Goal: Task Accomplishment & Management: Complete application form

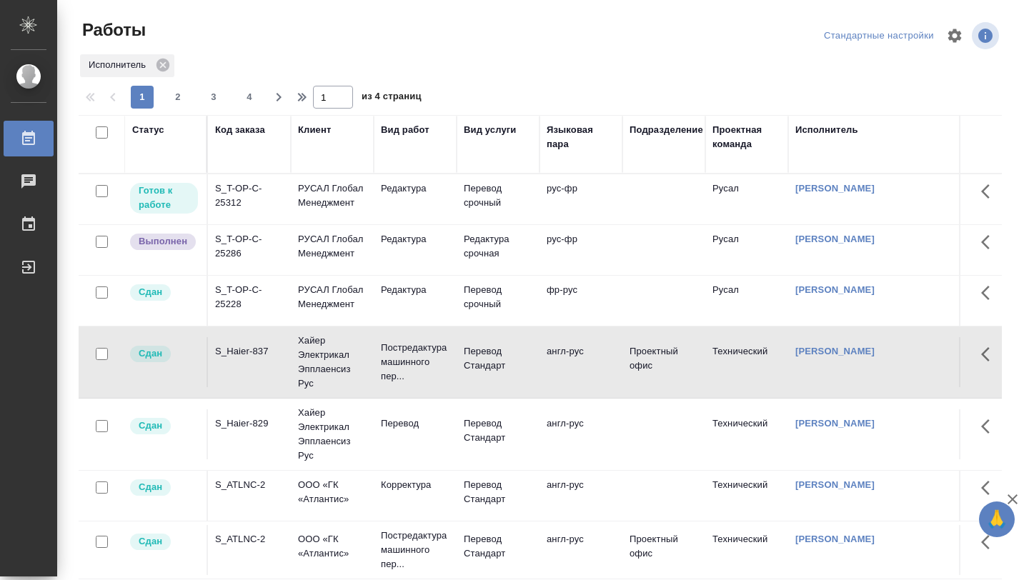
click at [259, 224] on td "S_T-OP-C-25312" at bounding box center [249, 199] width 83 height 50
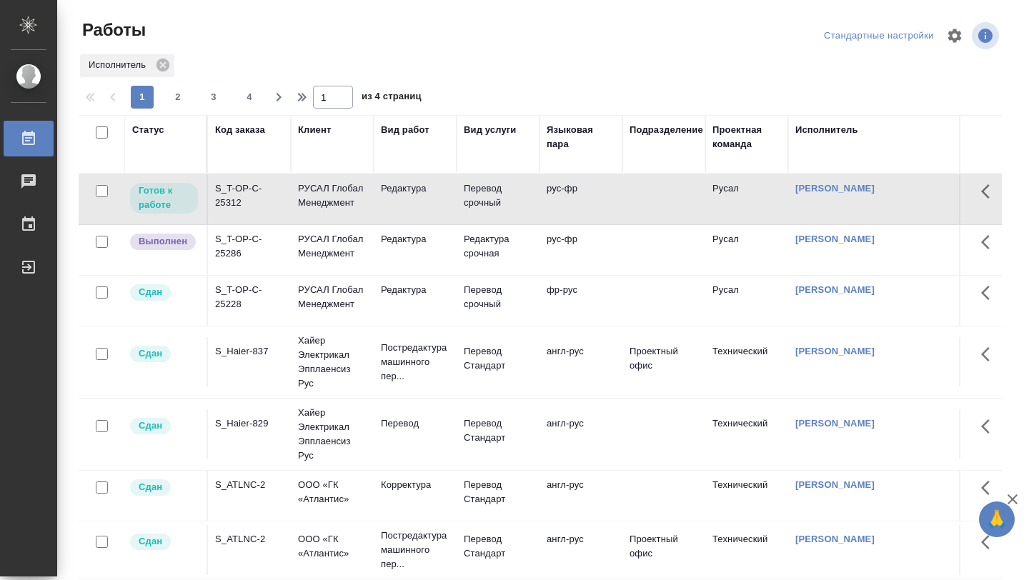
click at [259, 224] on td "S_T-OP-C-25312" at bounding box center [249, 199] width 83 height 50
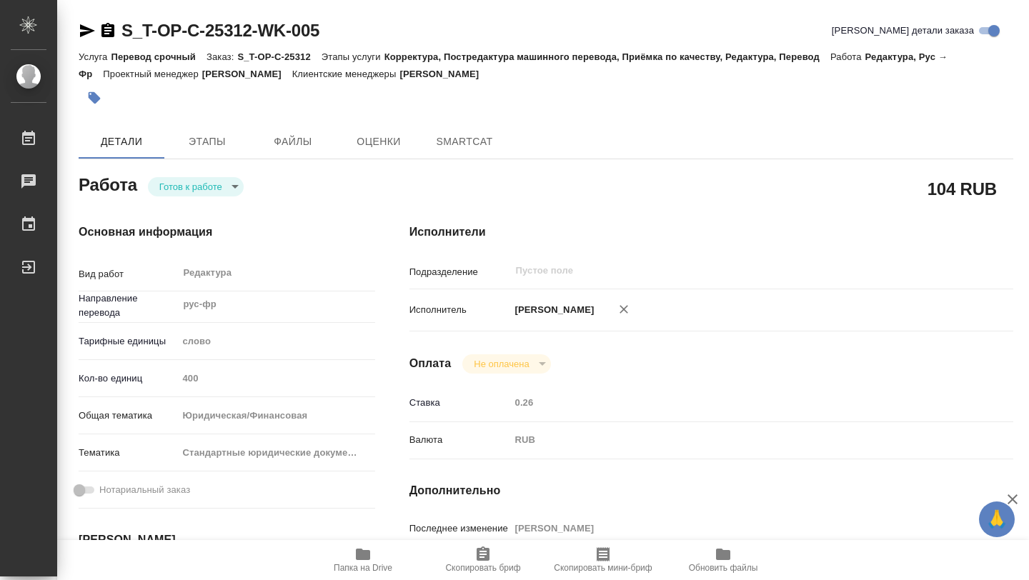
type textarea "x"
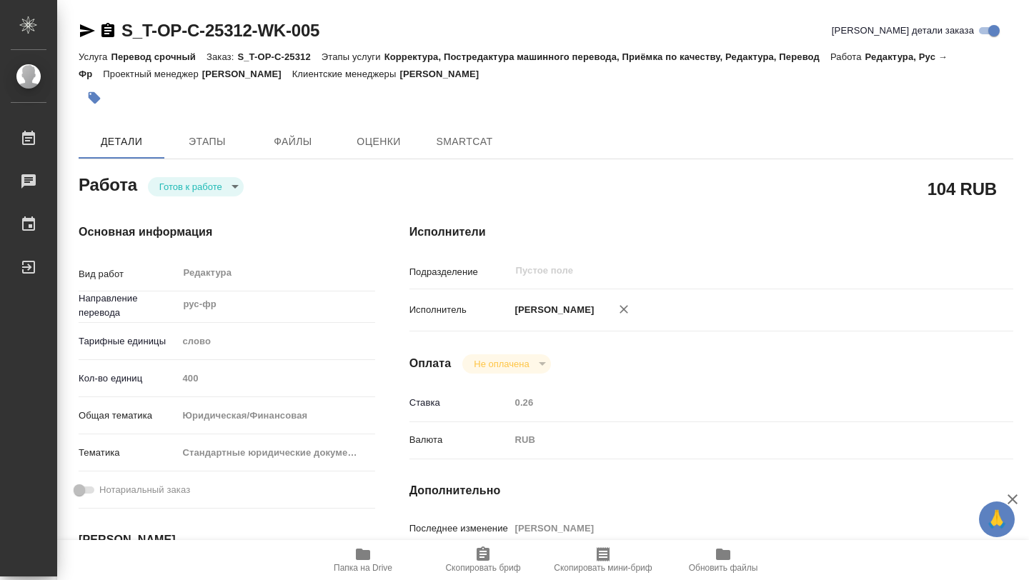
type textarea "x"
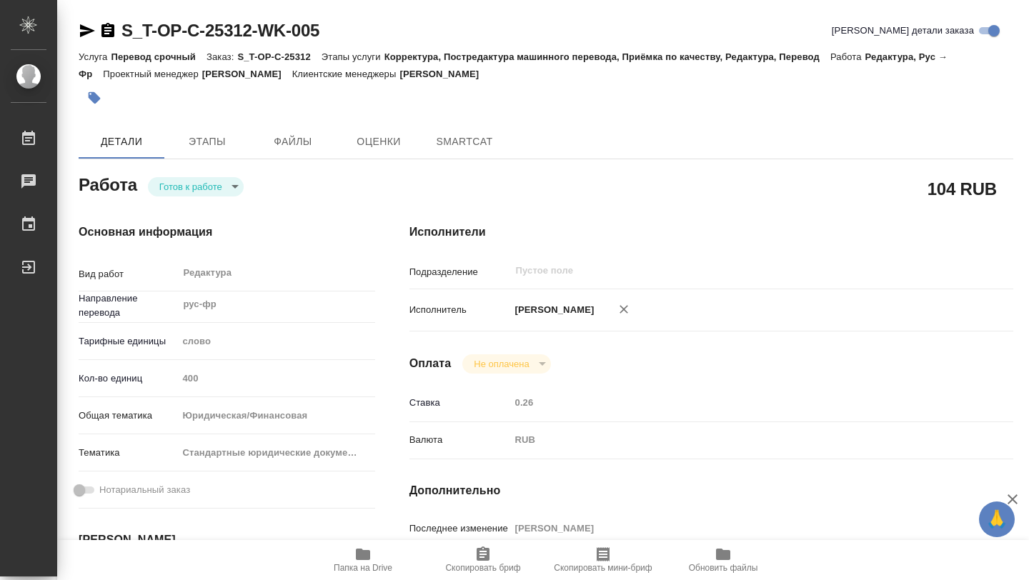
type textarea "x"
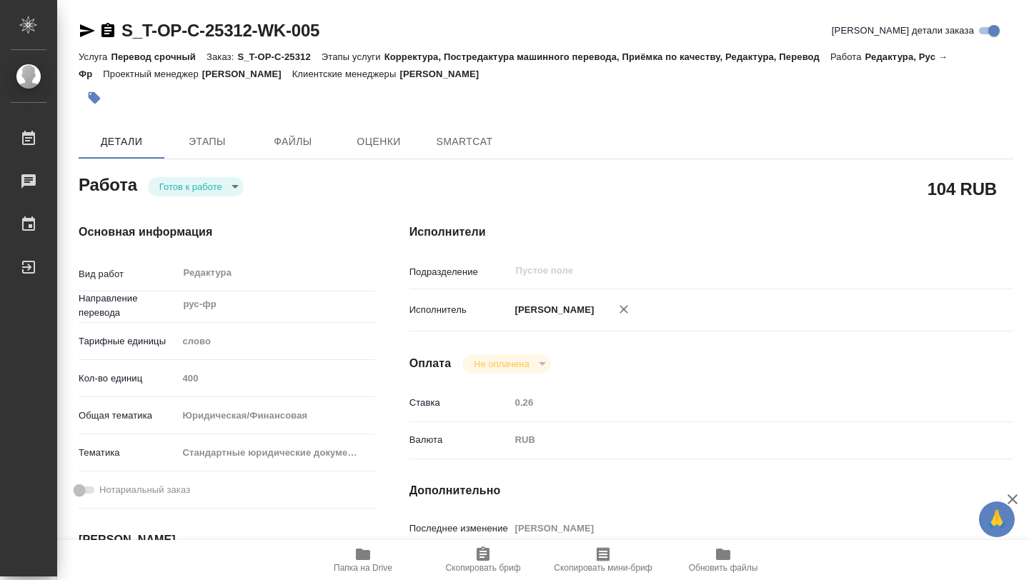
type textarea "x"
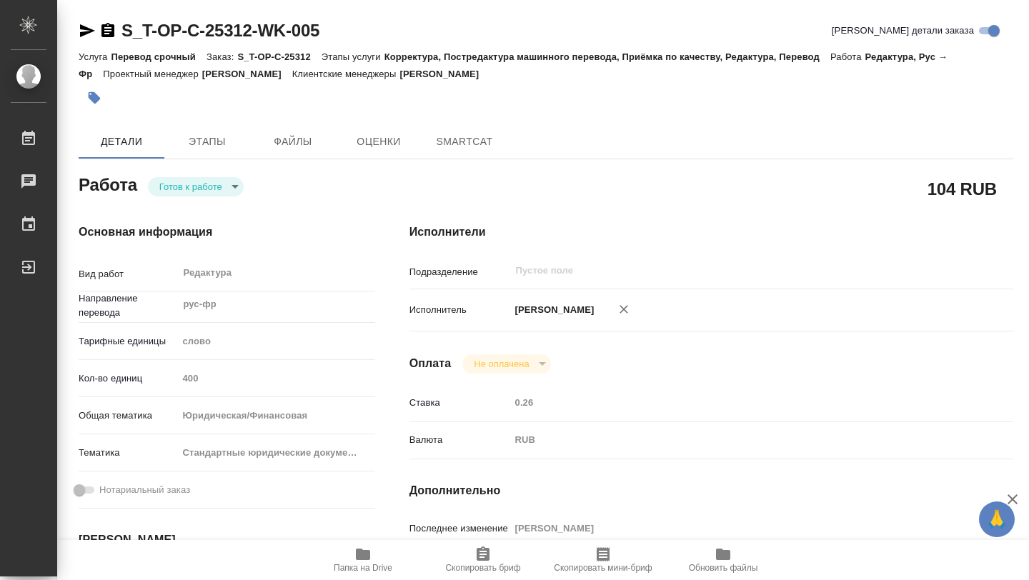
type textarea "x"
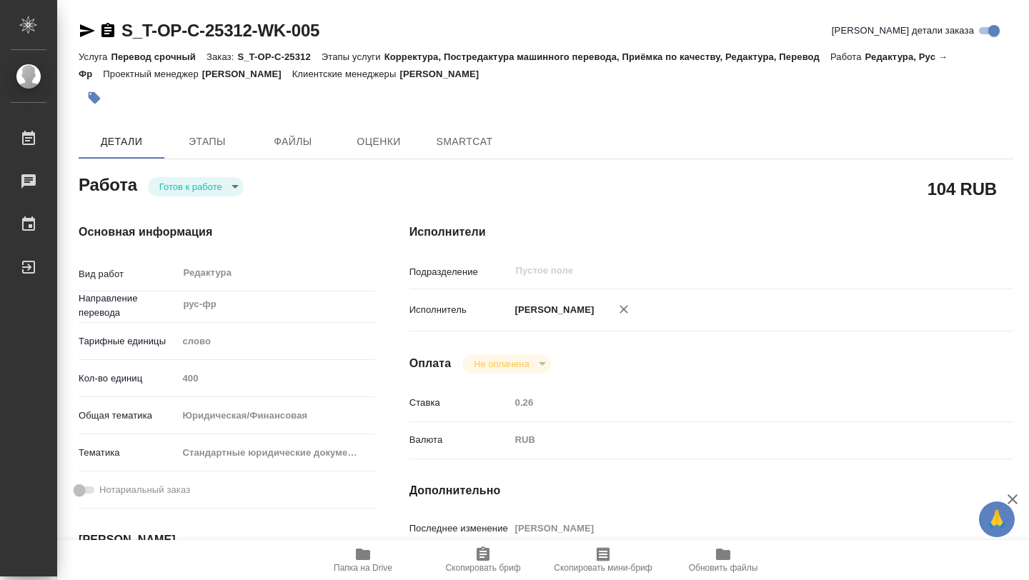
type textarea "x"
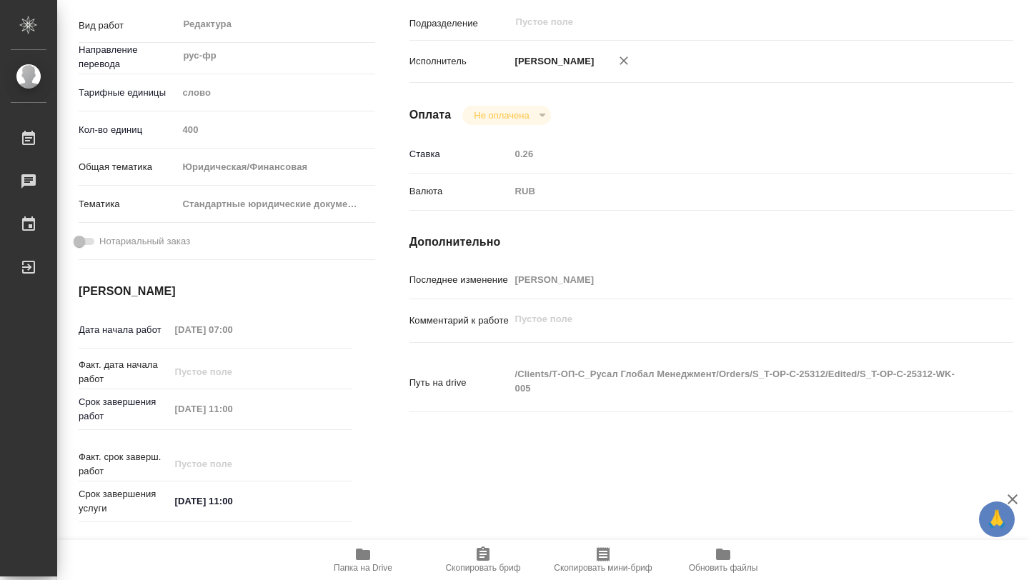
type textarea "x"
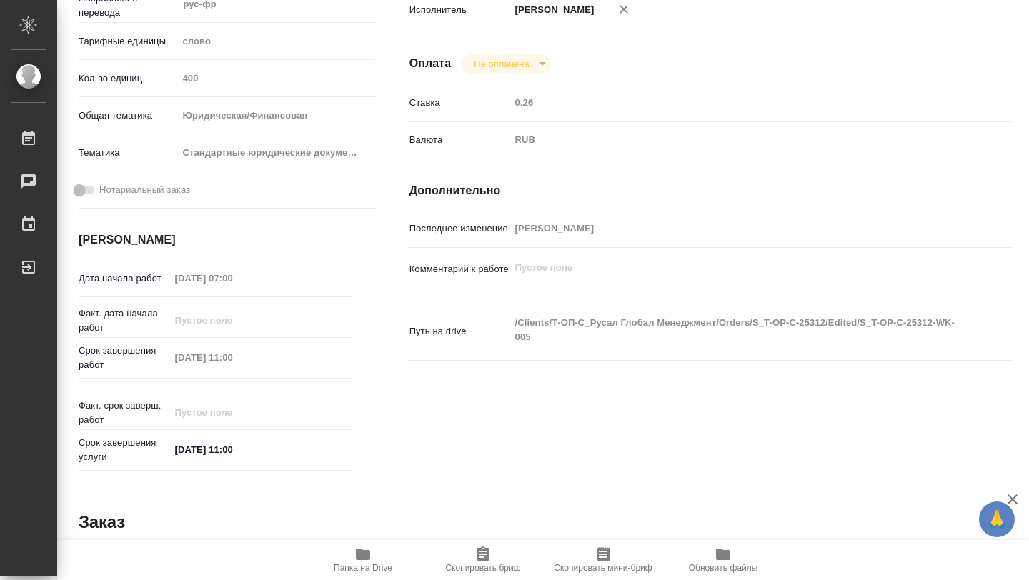
scroll to position [304, 0]
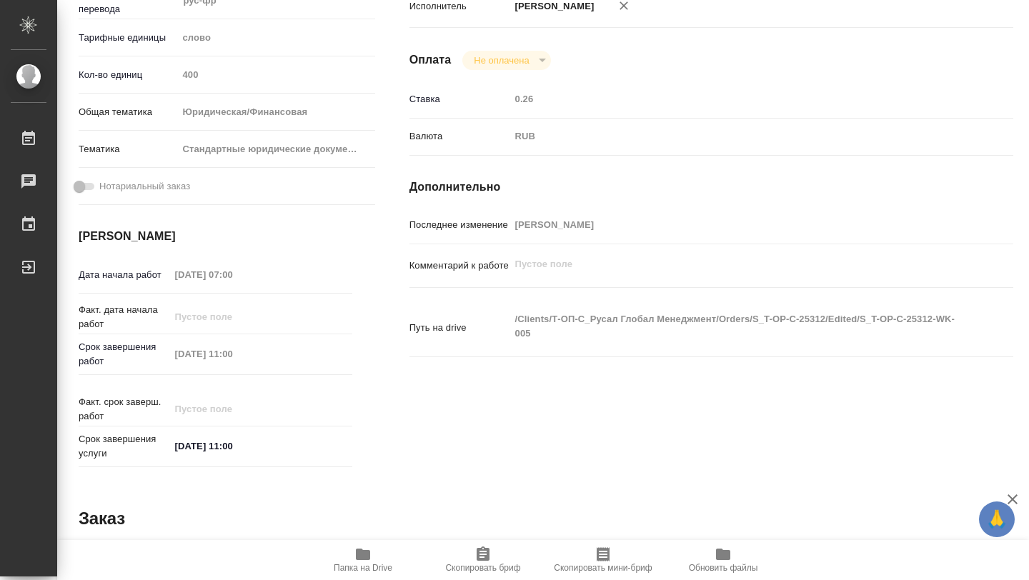
type textarea "x"
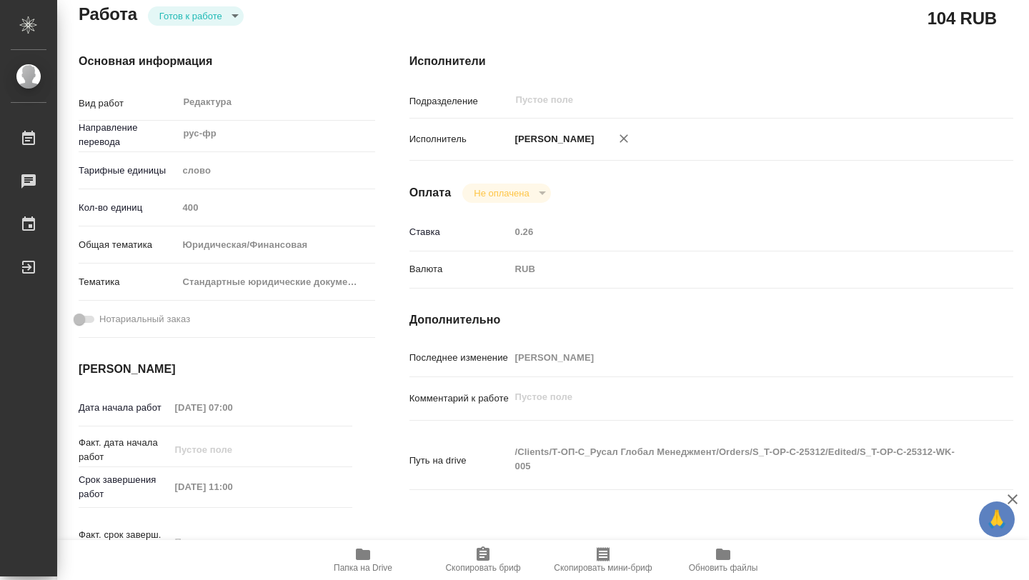
scroll to position [0, 0]
